Goal: Task Accomplishment & Management: Use online tool/utility

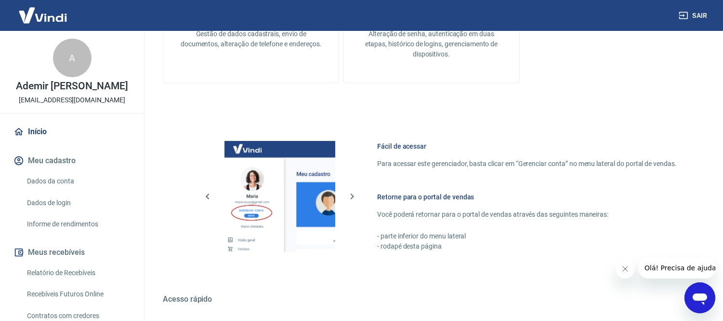
scroll to position [428, 0]
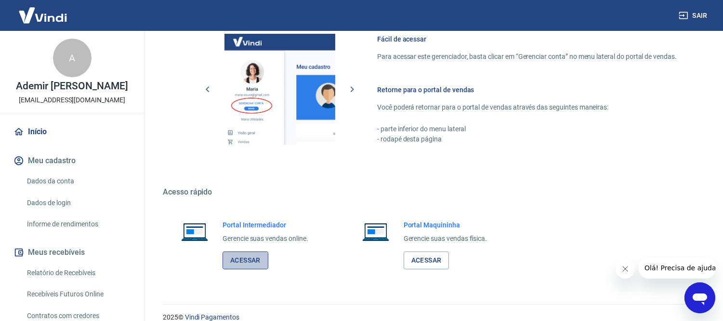
click at [254, 259] on link "Acessar" at bounding box center [246, 260] width 46 height 18
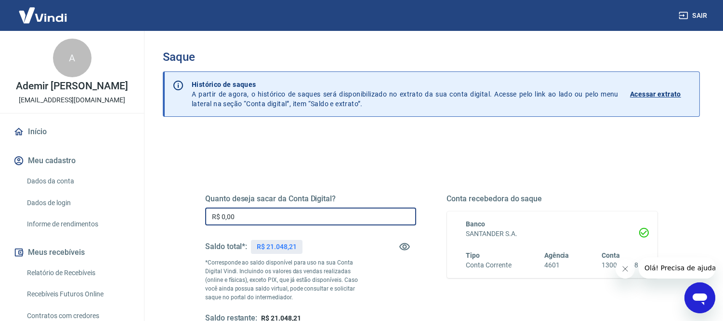
click at [262, 210] on input "R$ 0,00" at bounding box center [310, 216] width 211 height 18
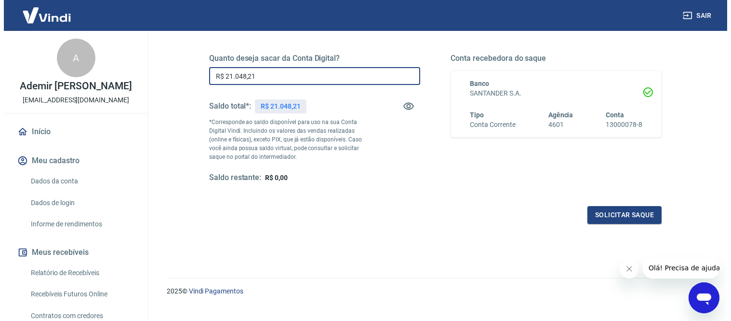
scroll to position [156, 0]
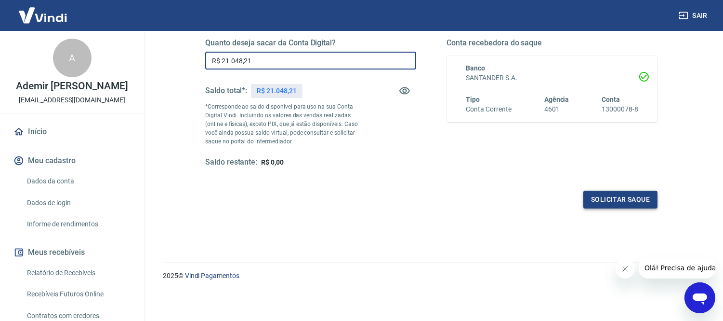
type input "R$ 21.048,21"
click at [629, 198] on button "Solicitar saque" at bounding box center [621, 199] width 74 height 18
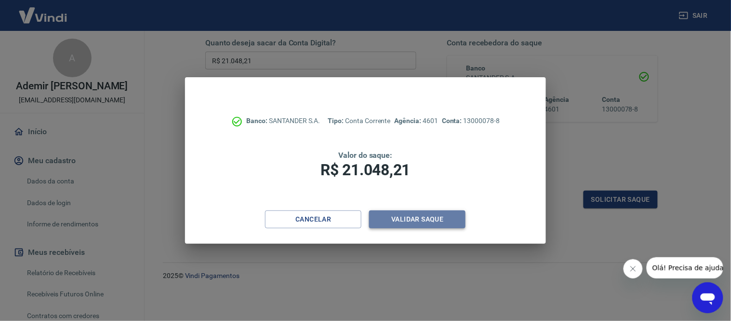
click at [401, 223] on button "Validar saque" at bounding box center [417, 219] width 96 height 18
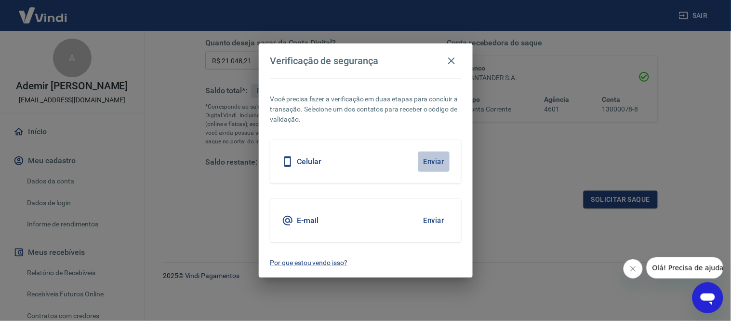
click at [430, 162] on button "Enviar" at bounding box center [433, 161] width 31 height 20
click at [435, 158] on body "Sair A Ademir Alex Paulino de Arantes jipebras@jipebras.com.br Início Meu cadas…" at bounding box center [365, 4] width 731 height 321
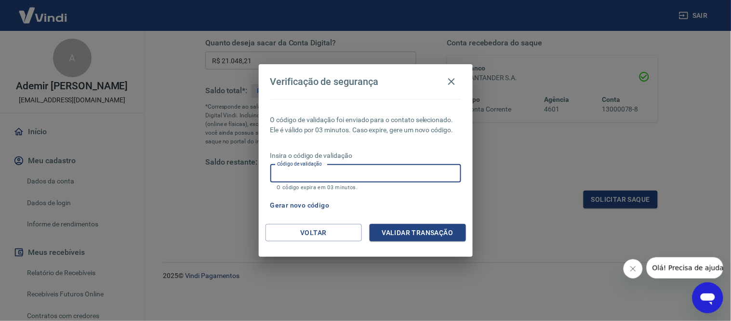
click at [369, 172] on input "Código de validação" at bounding box center [365, 173] width 191 height 18
type input "484718"
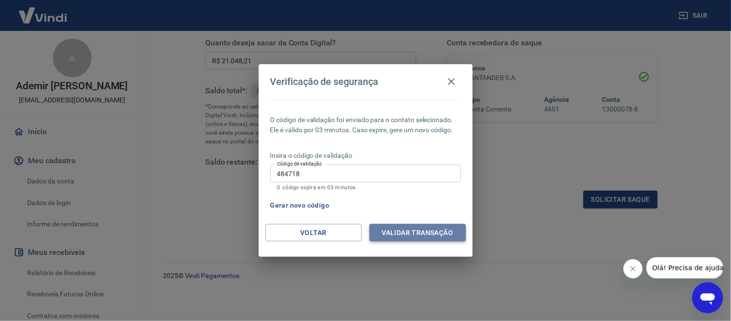
click at [437, 233] on button "Validar transação" at bounding box center [418, 233] width 96 height 18
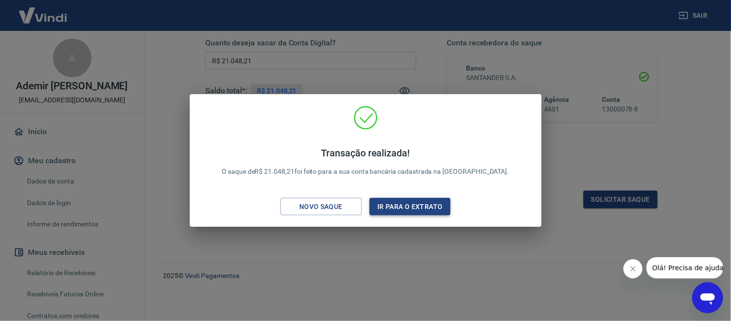
click at [390, 204] on button "Ir para o extrato" at bounding box center [410, 207] width 81 height 18
